Goal: Subscribe to service/newsletter

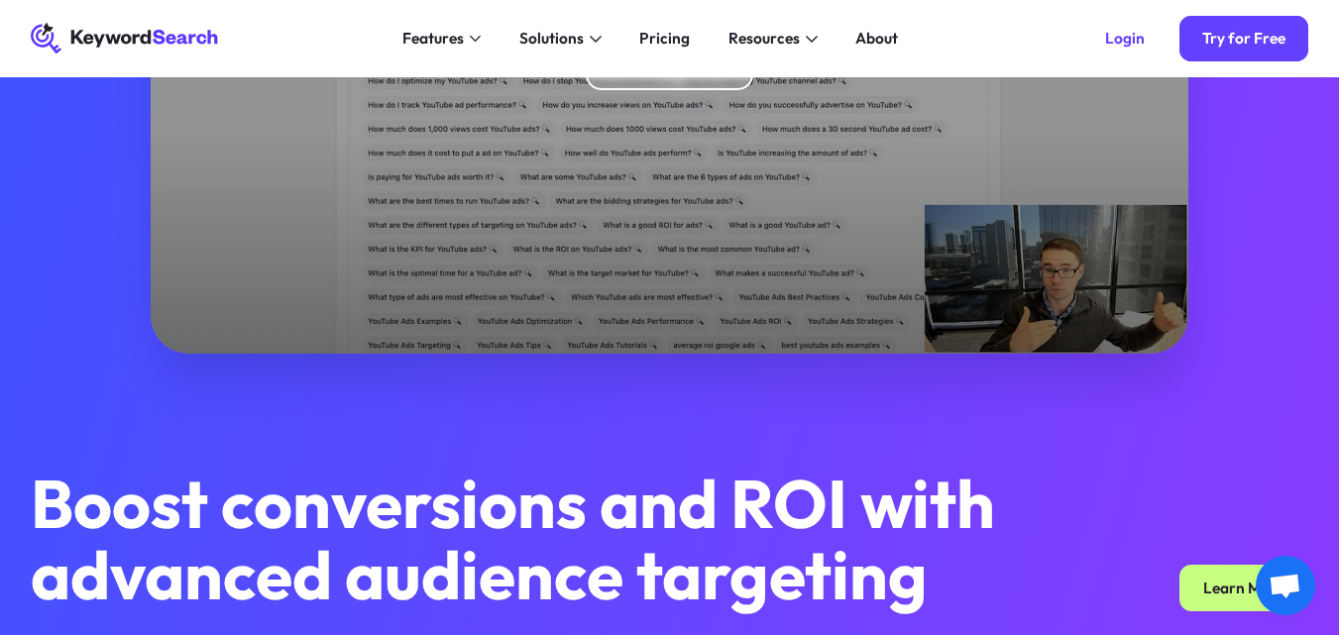
scroll to position [50, 0]
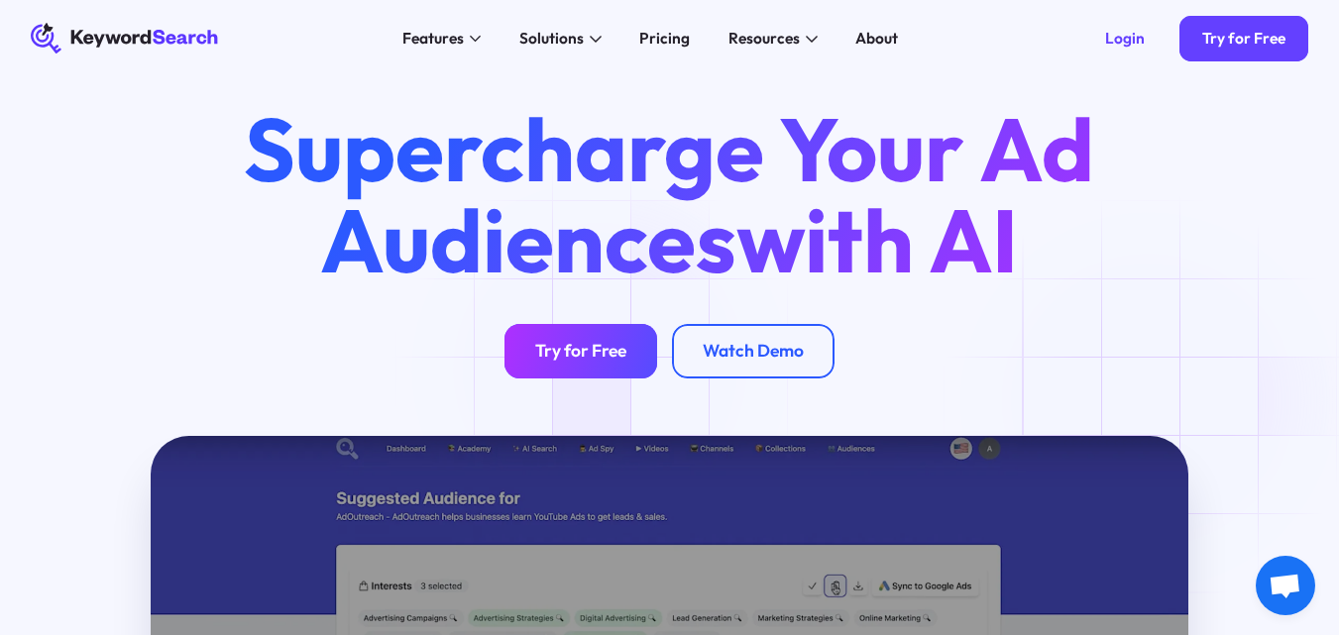
click at [593, 378] on link "Try for Free" at bounding box center [581, 351] width 153 height 54
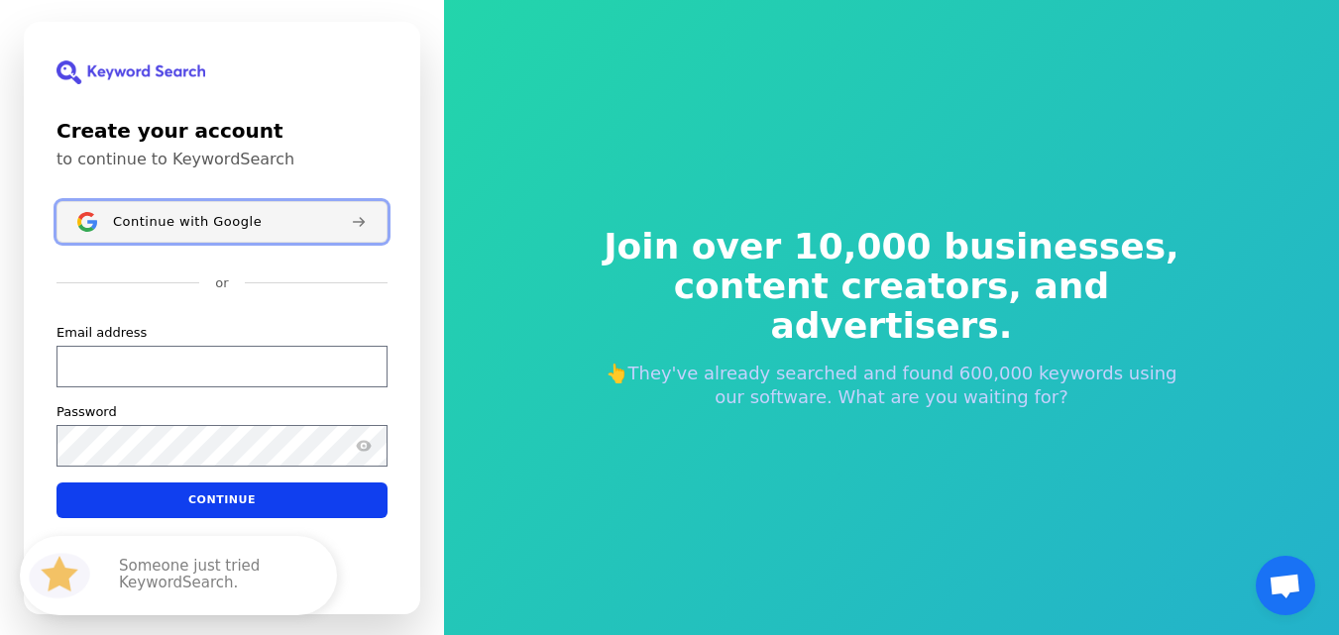
click at [178, 226] on span "Continue with Google" at bounding box center [187, 221] width 149 height 16
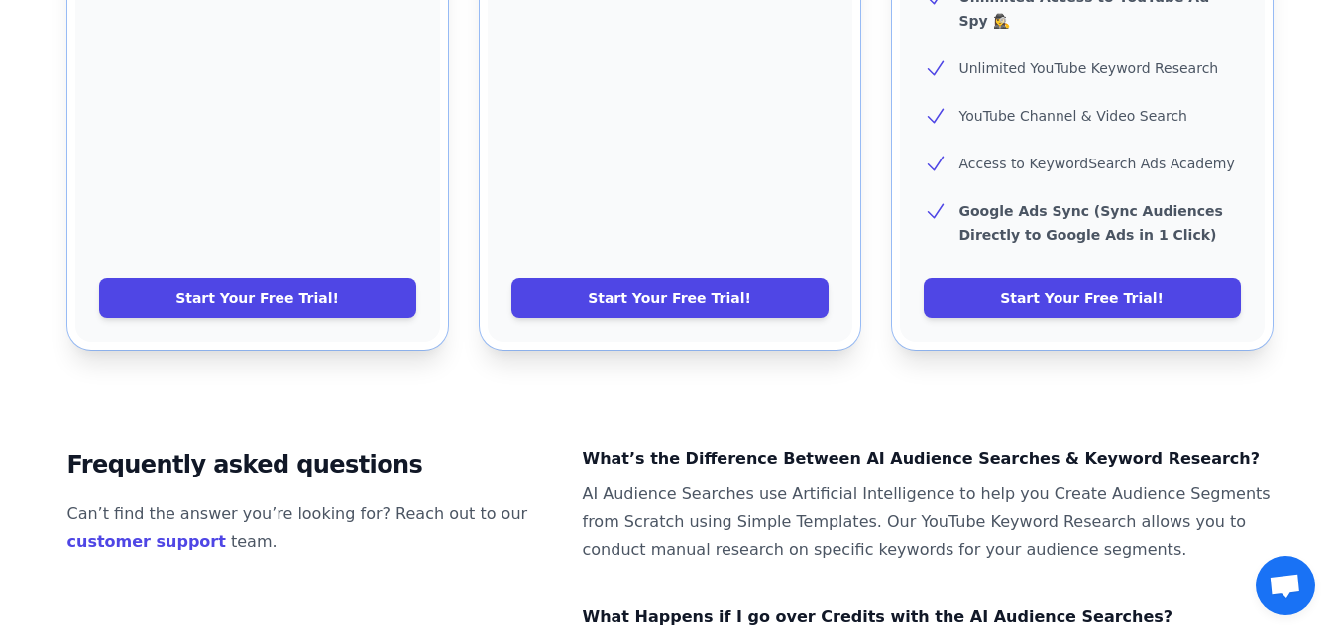
scroll to position [892, 0]
